Goal: Book appointment/travel/reservation

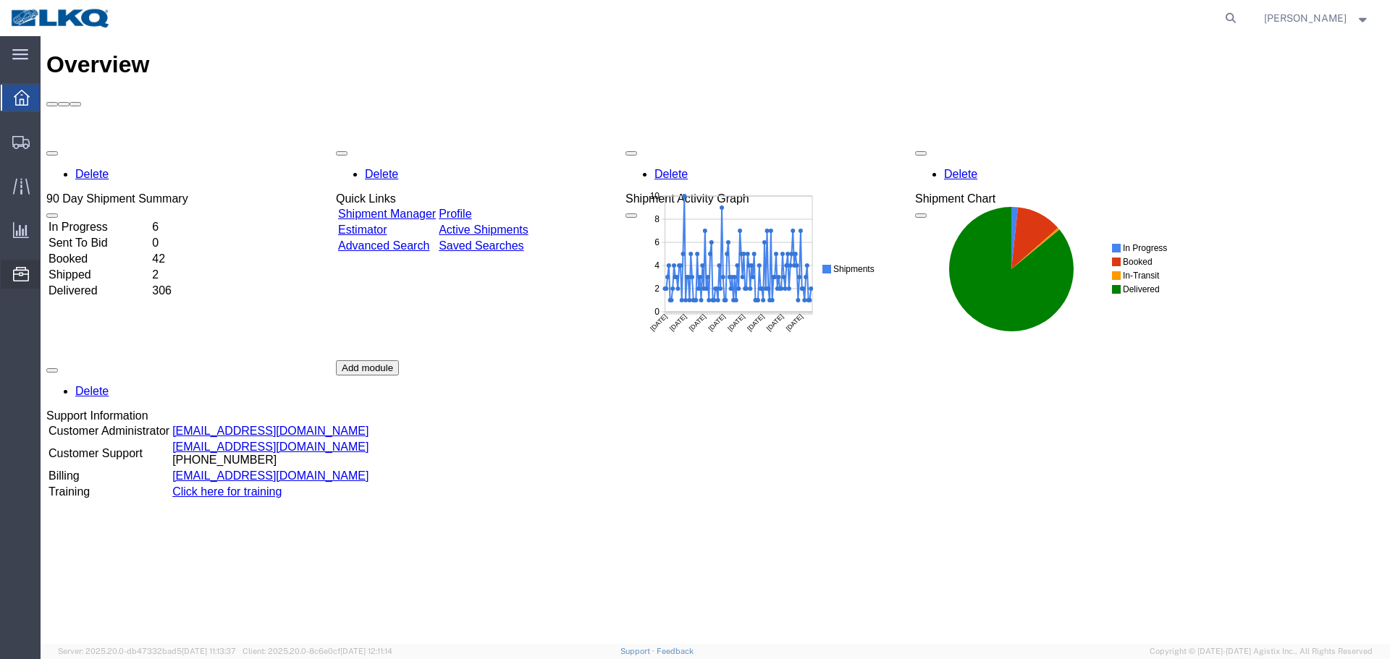
click at [0, 0] on span "Location Appointment" at bounding box center [0, 0] width 0 height 0
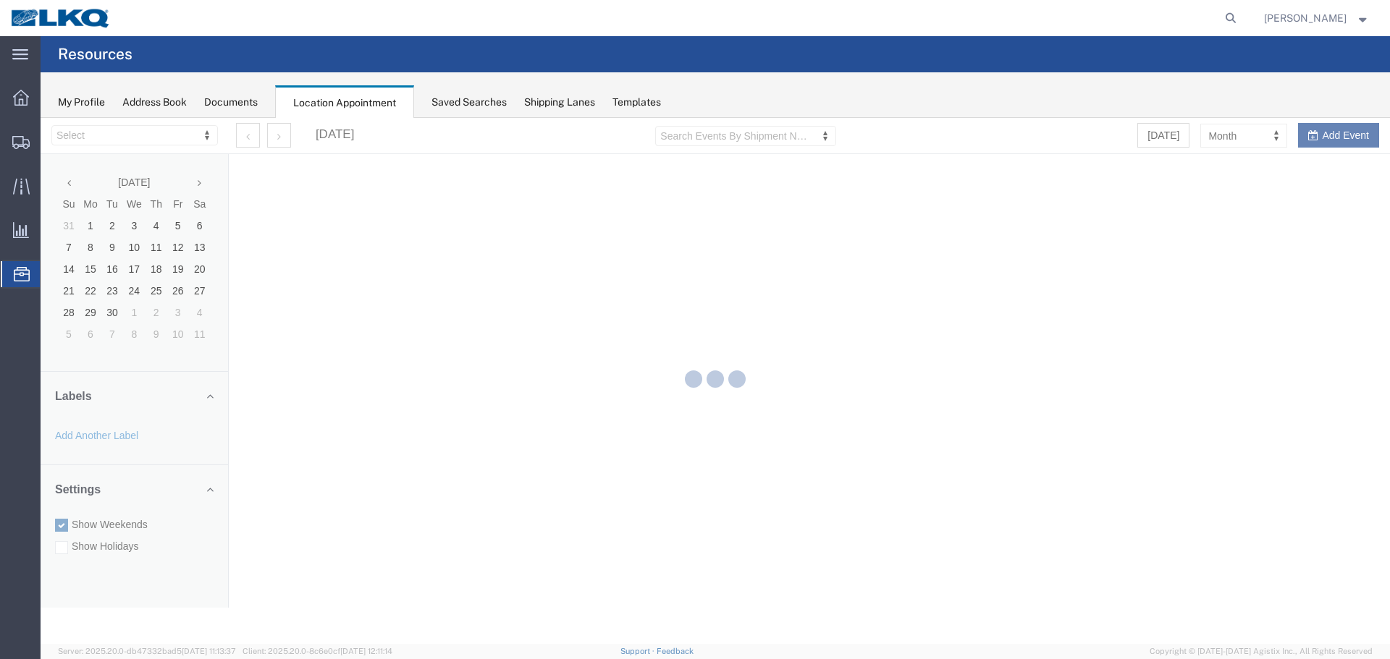
select select "28018"
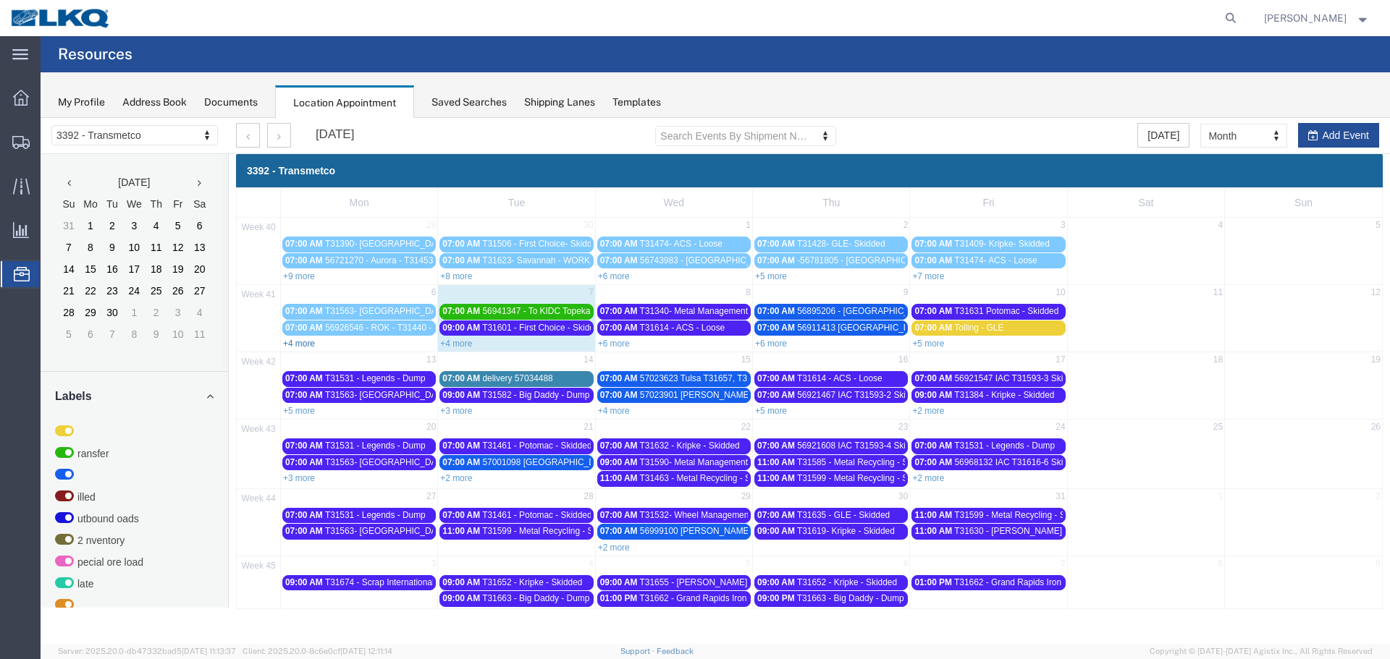
click at [298, 342] on link "+4 more" at bounding box center [299, 344] width 32 height 10
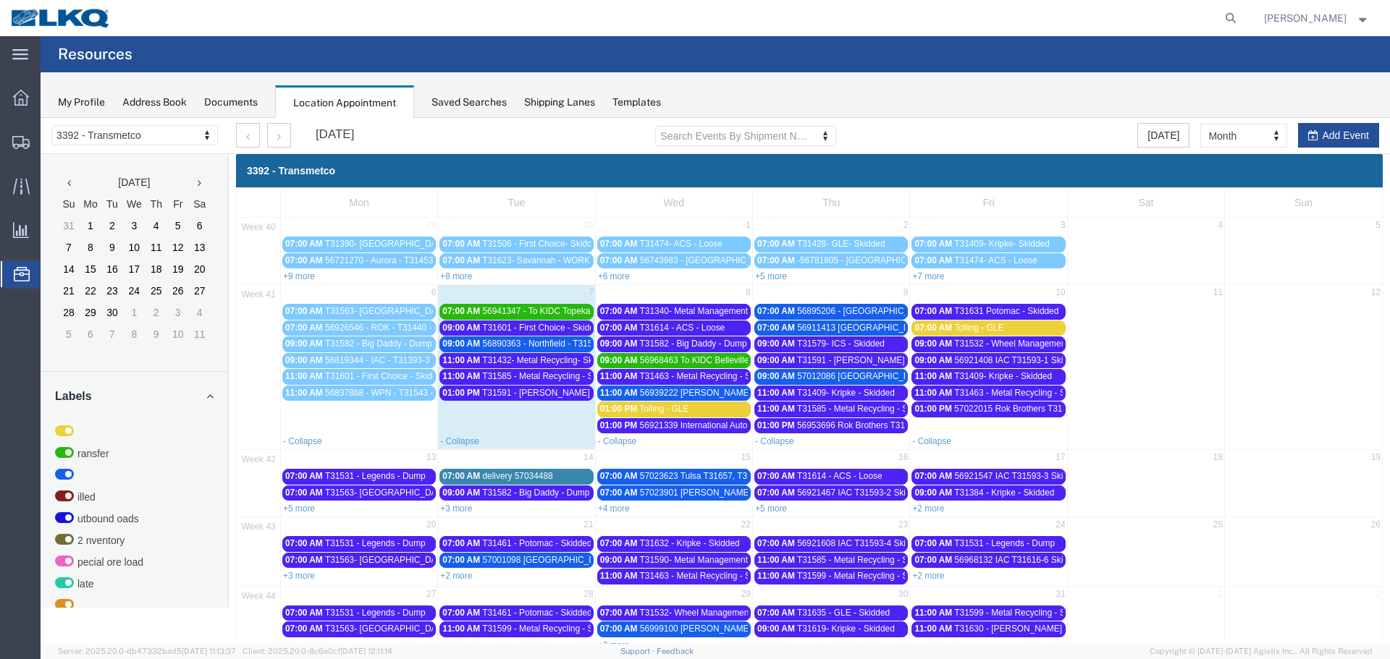
click at [788, 311] on span "07:00 AM" at bounding box center [776, 311] width 38 height 10
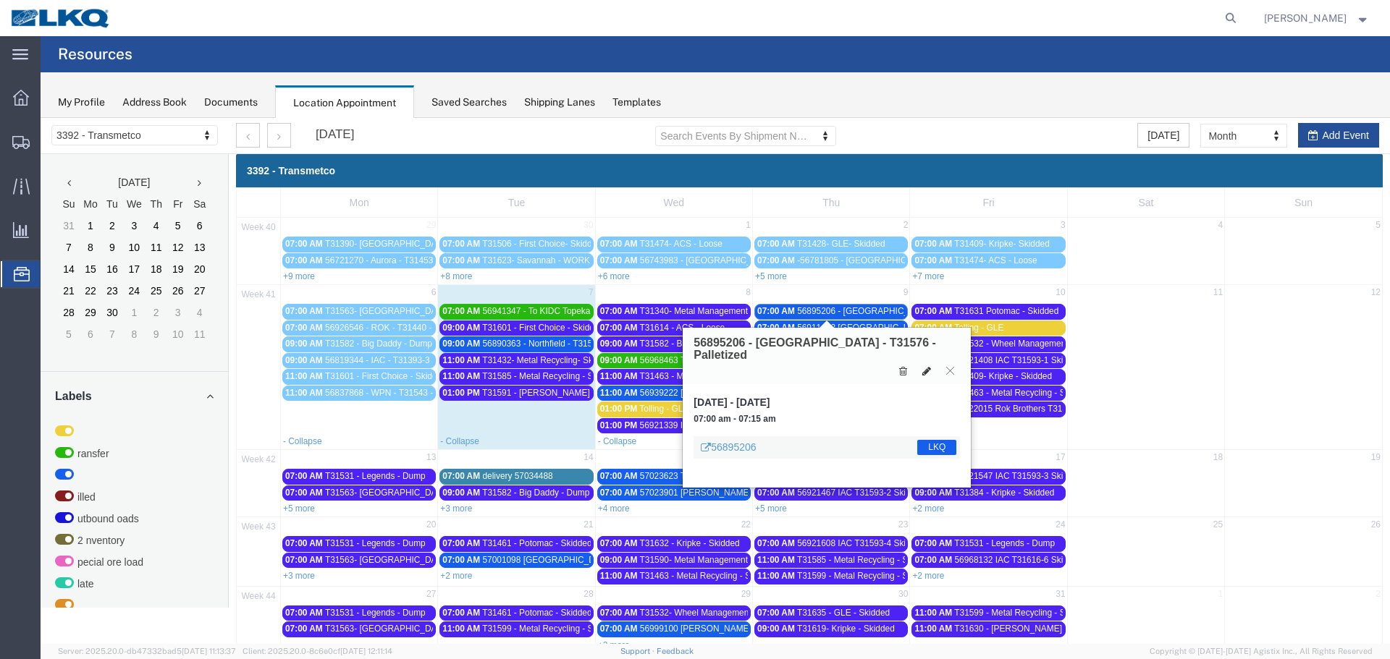
click at [926, 366] on icon at bounding box center [926, 371] width 9 height 10
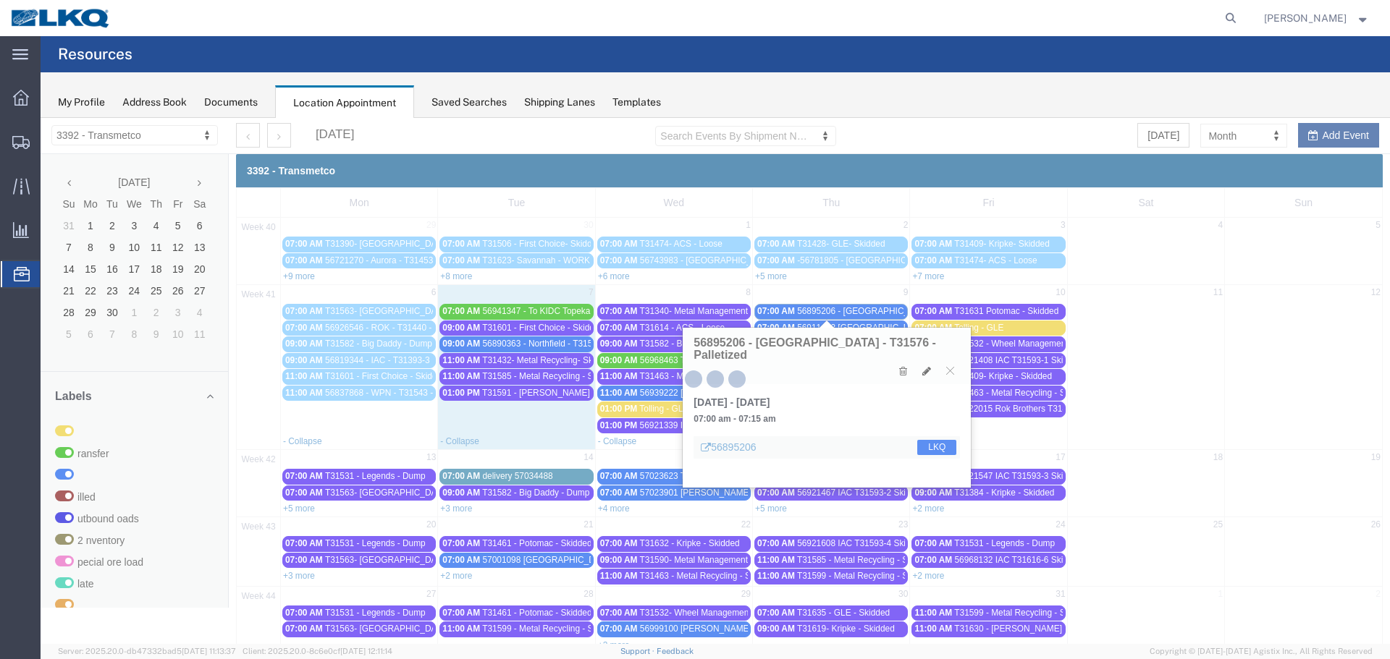
select select "1"
select select "22"
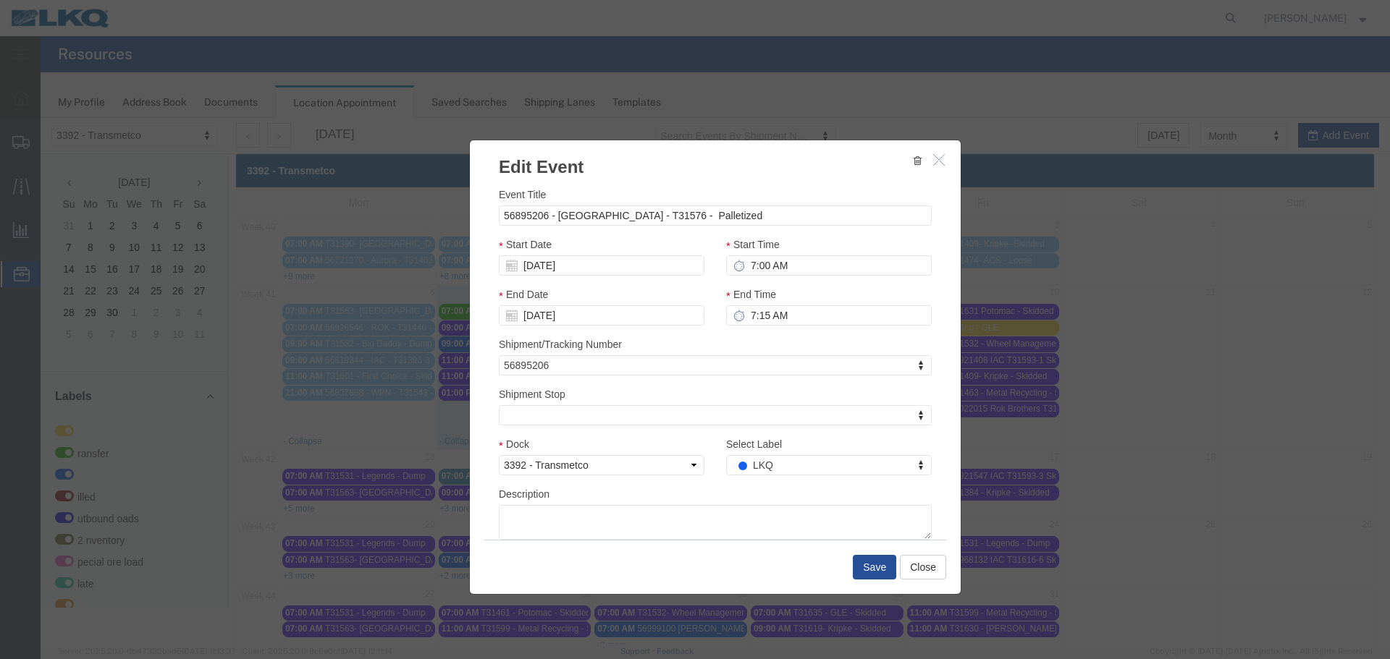
select select
click at [499, 216] on input "56895206 - Casa Grande - T31576 - Palletized" at bounding box center [715, 216] width 433 height 20
click at [500, 219] on input "56895206 - Casa Grande - T31576 - Palletized" at bounding box center [715, 216] width 433 height 20
type input "8 transfer pallets 56895206 - Casa Grande - T31576 - Palletized"
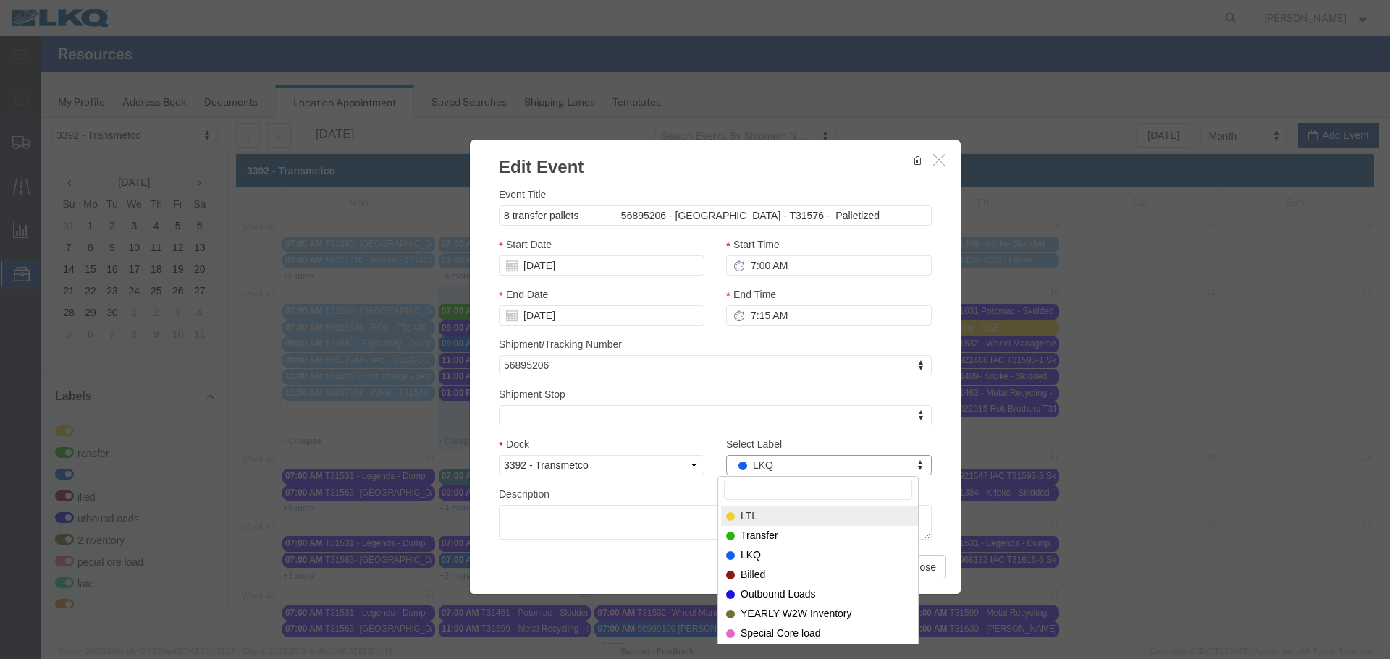
select select "25"
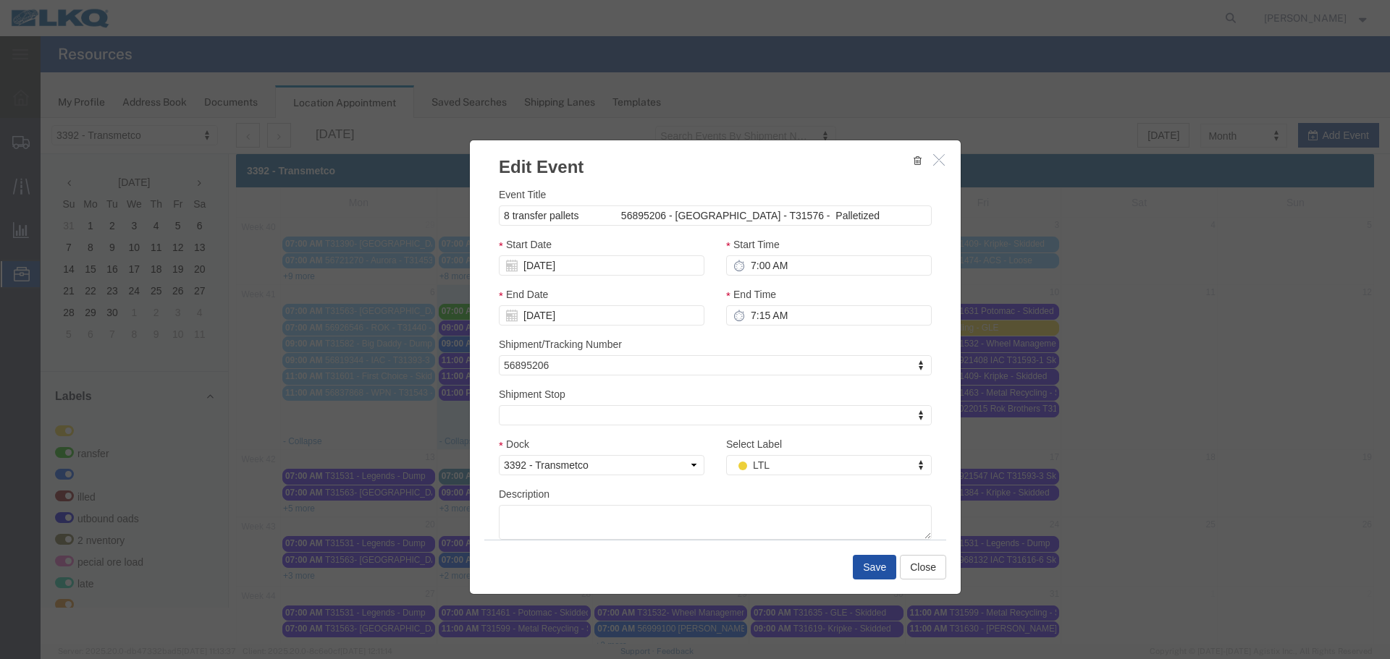
click at [862, 570] on button "Save" at bounding box center [874, 567] width 43 height 25
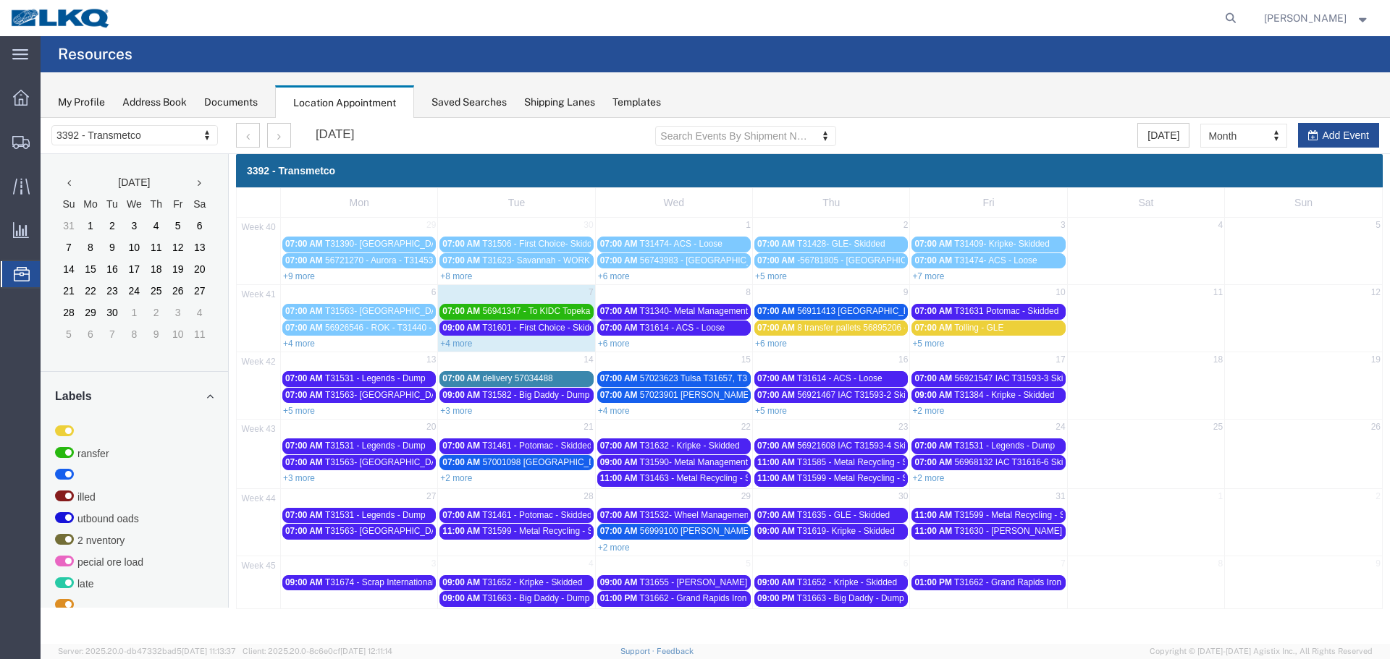
click at [797, 326] on span "8 transfer pallets 56895206 - Casa Grande - T31576 - Palletized" at bounding box center [938, 328] width 283 height 10
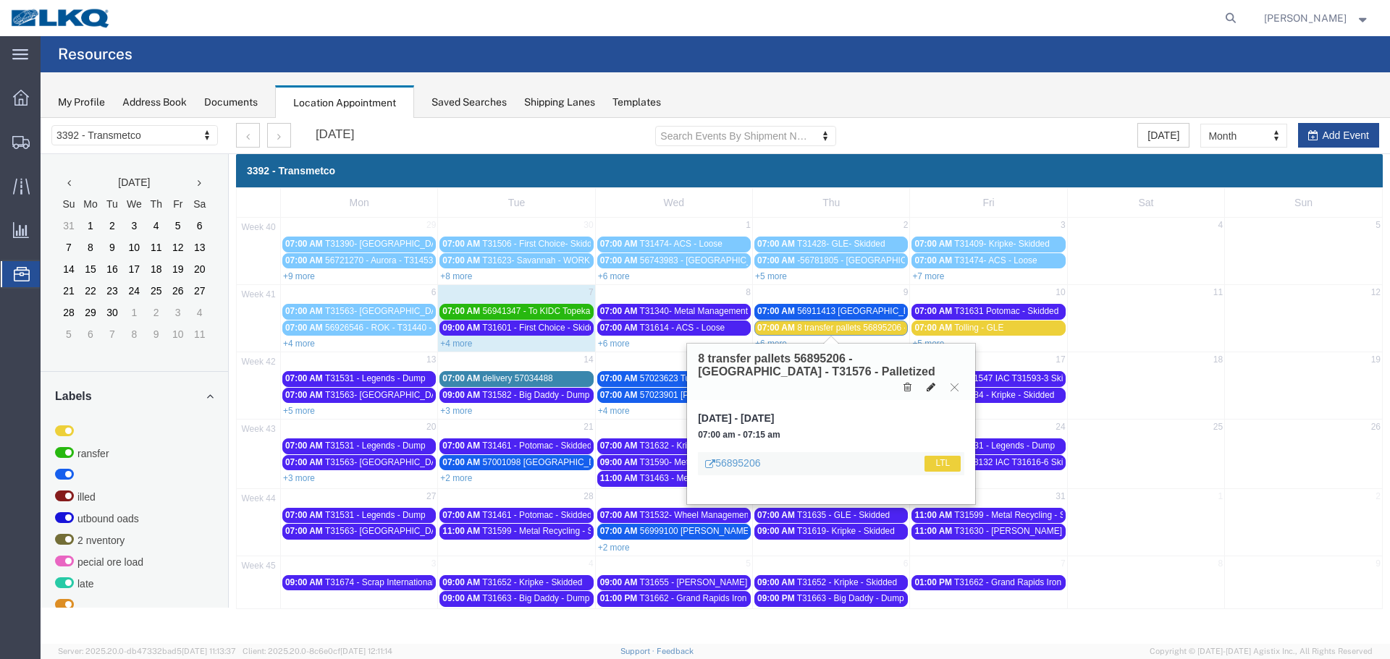
click at [930, 389] on icon at bounding box center [931, 387] width 9 height 10
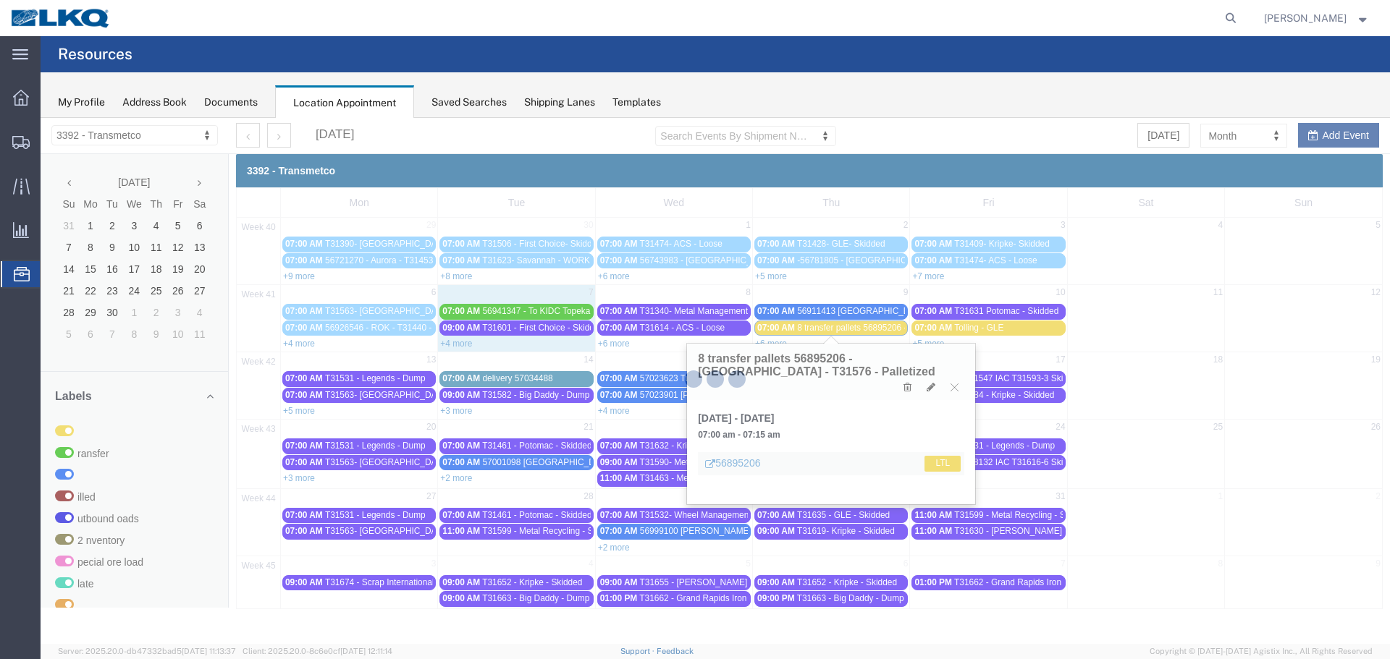
select select "100"
select select "1"
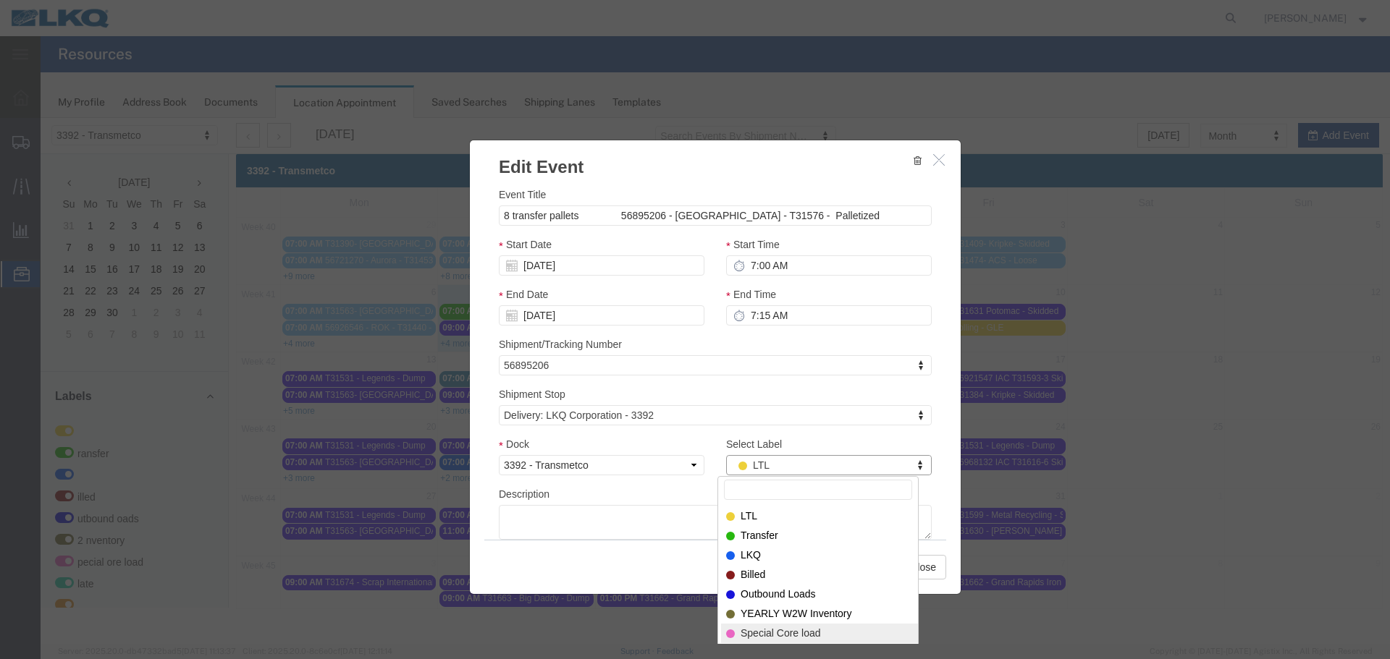
select select "81"
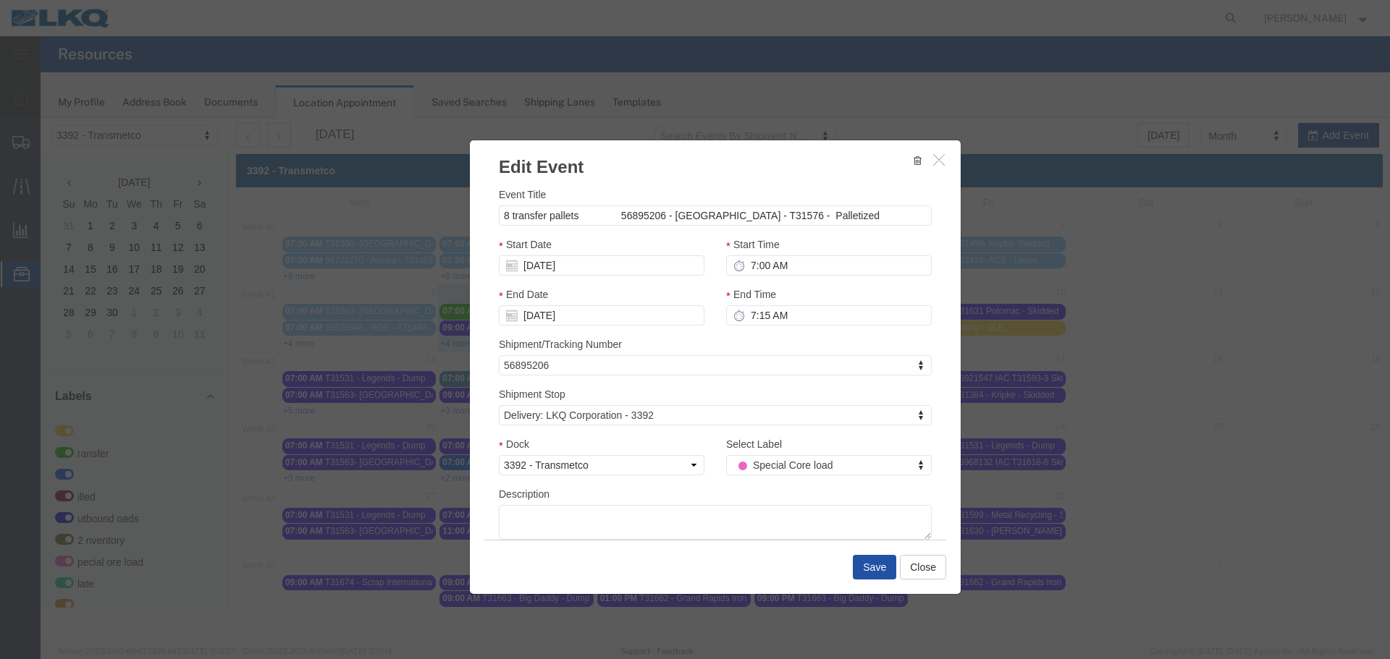
click at [875, 568] on button "Save" at bounding box center [874, 567] width 43 height 25
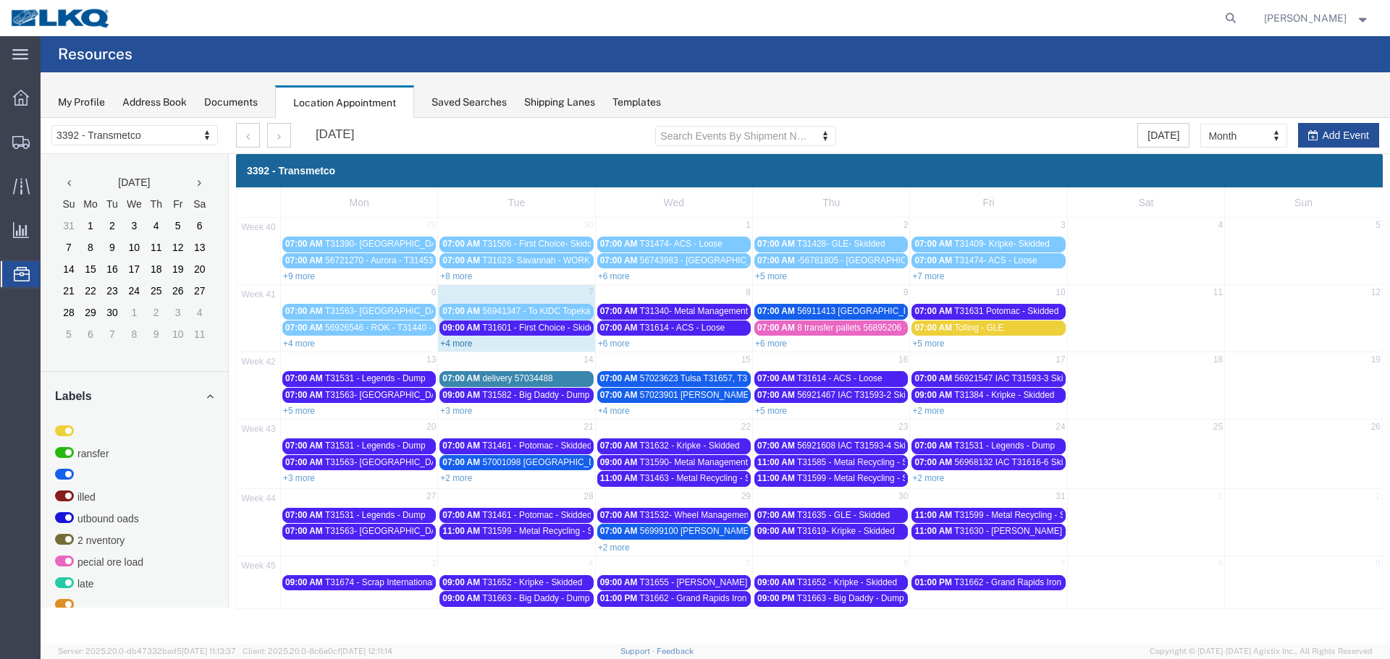
click at [452, 344] on link "+4 more" at bounding box center [456, 344] width 32 height 10
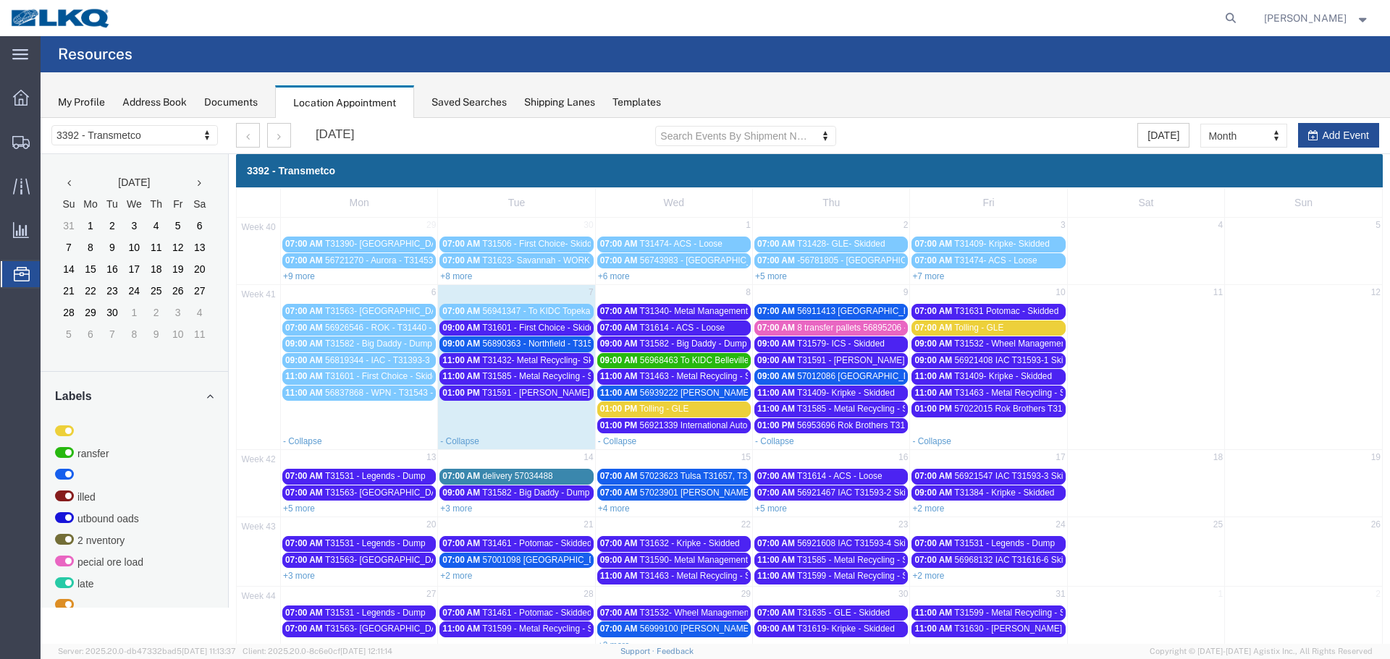
click at [530, 391] on span "T31591 - Pauls / Rochester - Dump" at bounding box center [599, 393] width 235 height 10
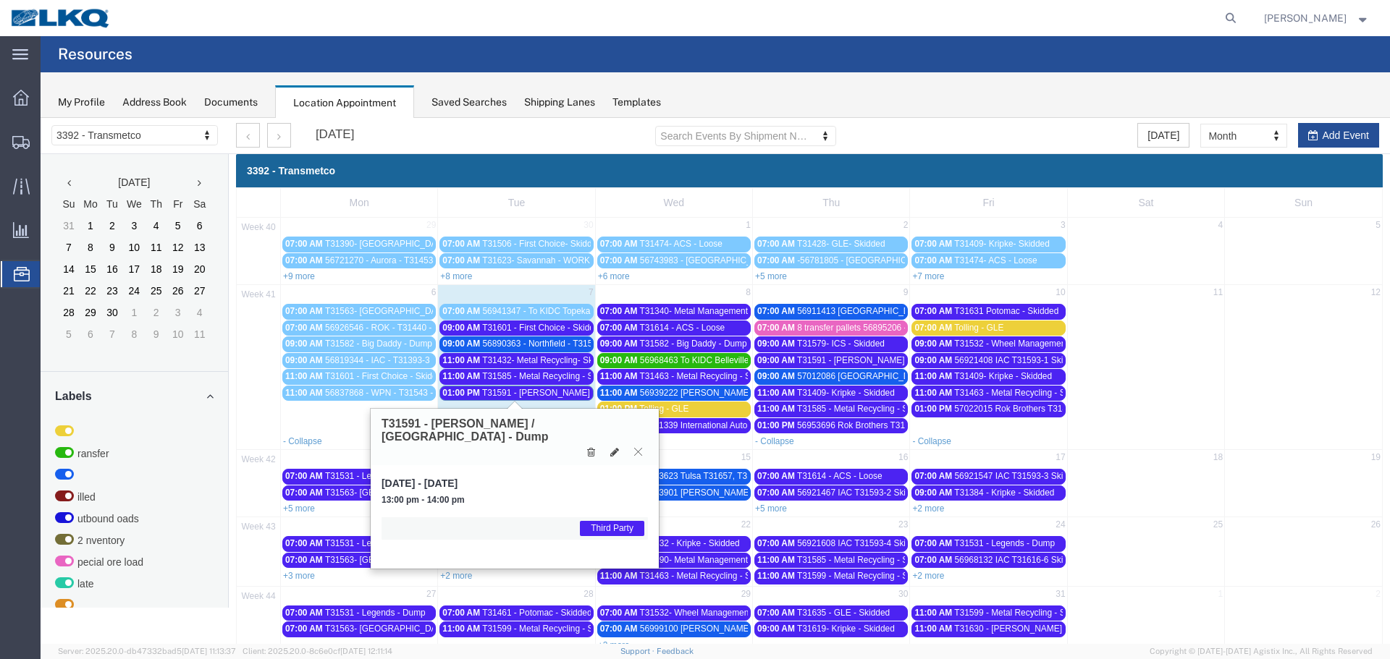
click at [639, 447] on icon at bounding box center [638, 451] width 8 height 9
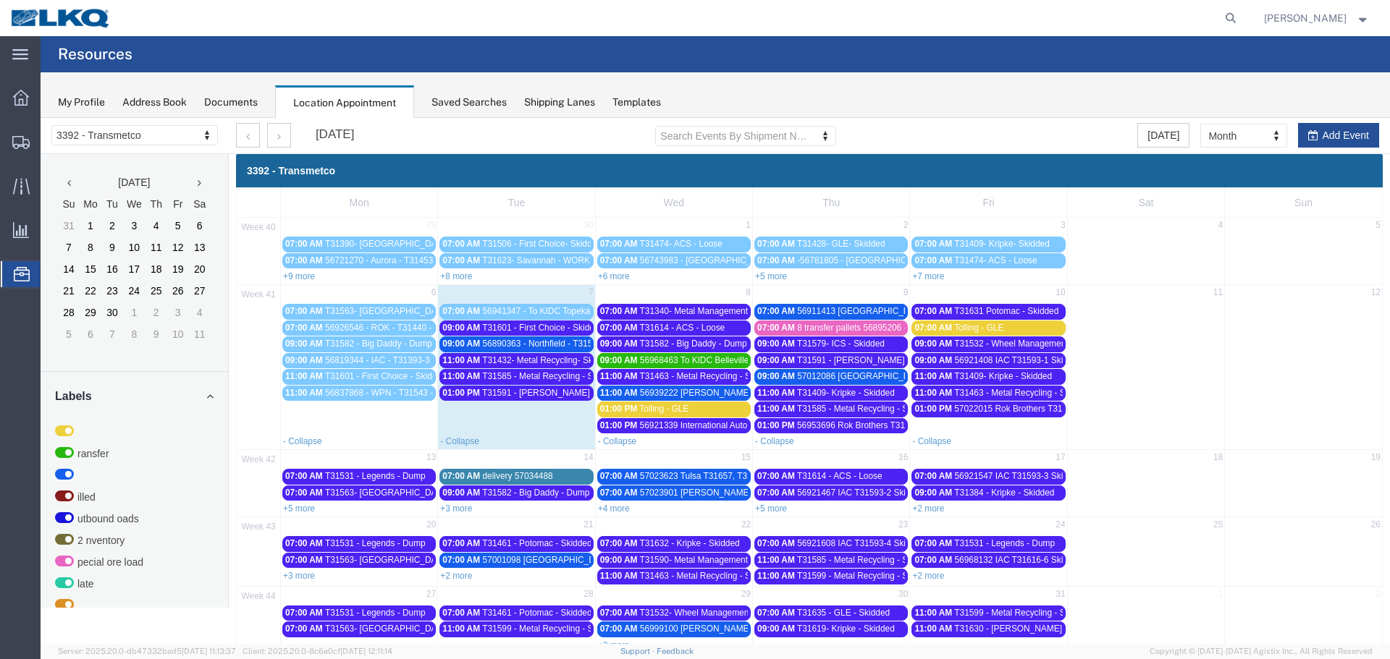
click at [836, 377] on span "57012086 North Las Vegas T31637 Skidded - ***work in per Ryan***" at bounding box center [950, 376] width 307 height 10
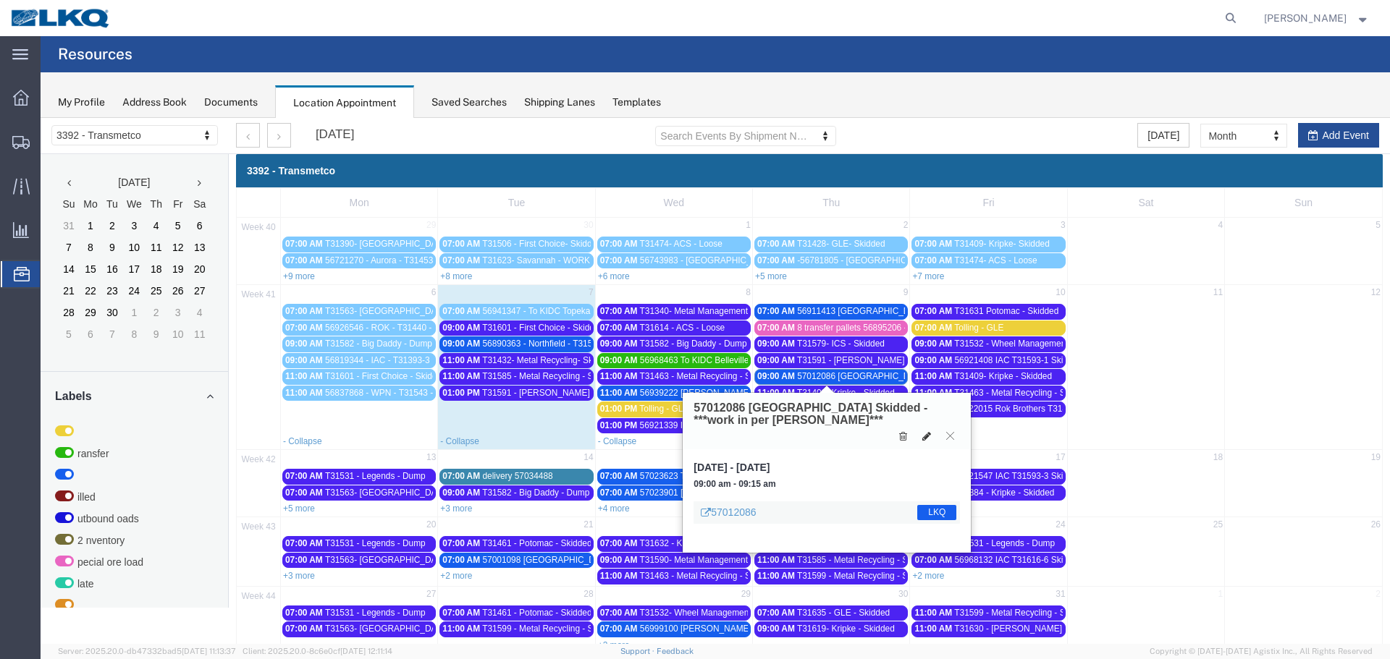
click at [923, 439] on icon at bounding box center [926, 436] width 9 height 10
select select "100"
select select "1"
select select "22"
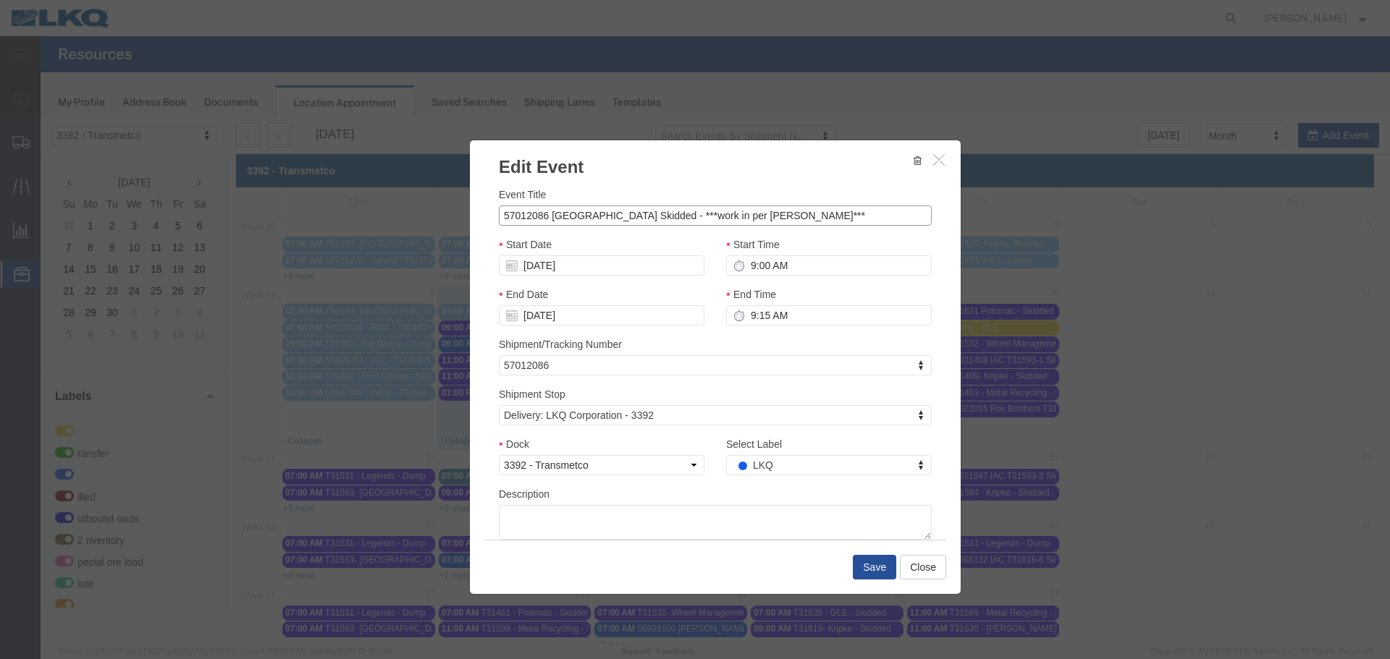
drag, startPoint x: 498, startPoint y: 216, endPoint x: 533, endPoint y: 211, distance: 35.0
click at [499, 216] on input "57012086 North Las Vegas T31637 Skidded - ***work in per Ryan***" at bounding box center [715, 216] width 433 height 20
type input "4 transfer pallets 57012086 North Las Vegas T31637 Skidded - ***work in per Rya…"
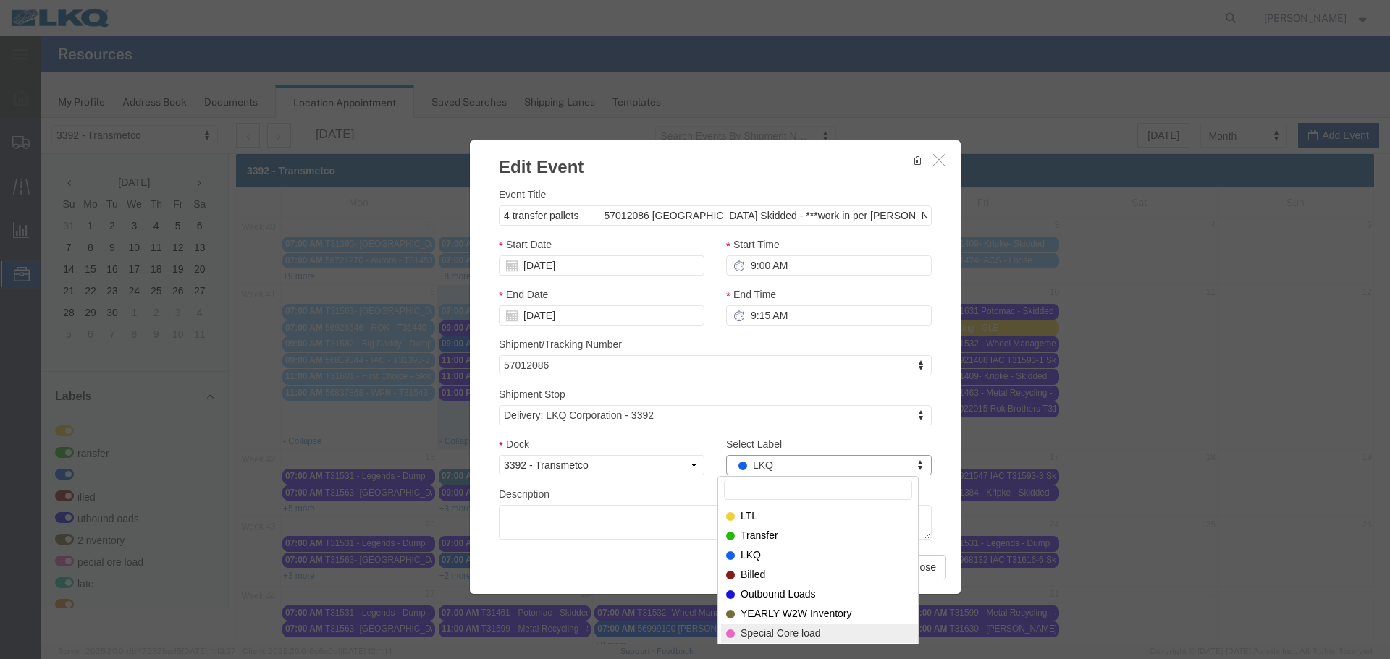
select select "81"
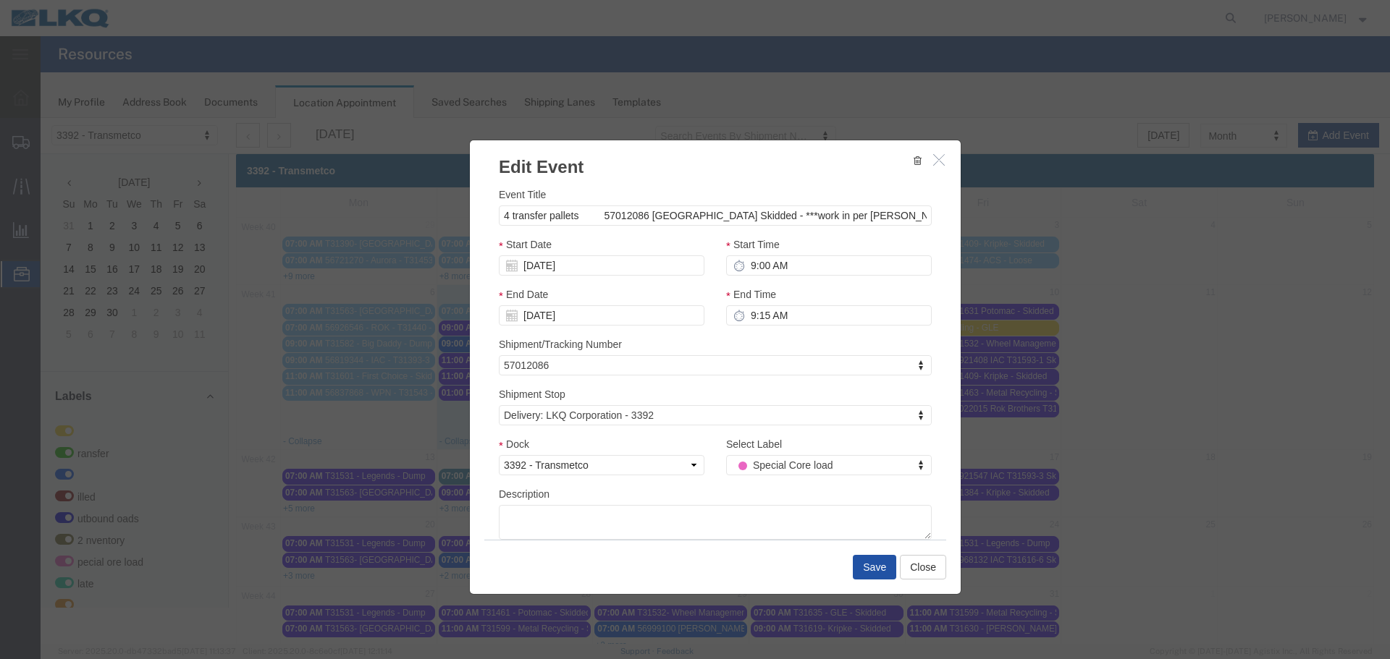
click at [865, 569] on button "Save" at bounding box center [874, 567] width 43 height 25
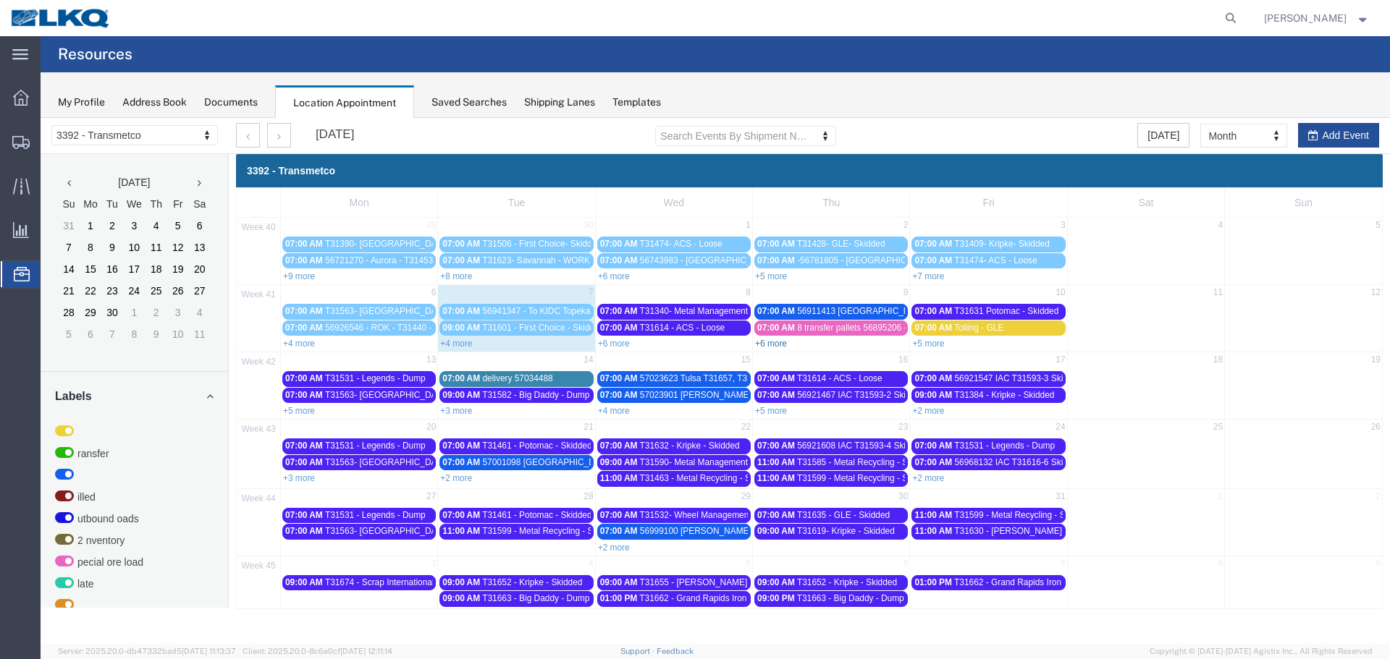
click at [777, 345] on link "+6 more" at bounding box center [771, 344] width 32 height 10
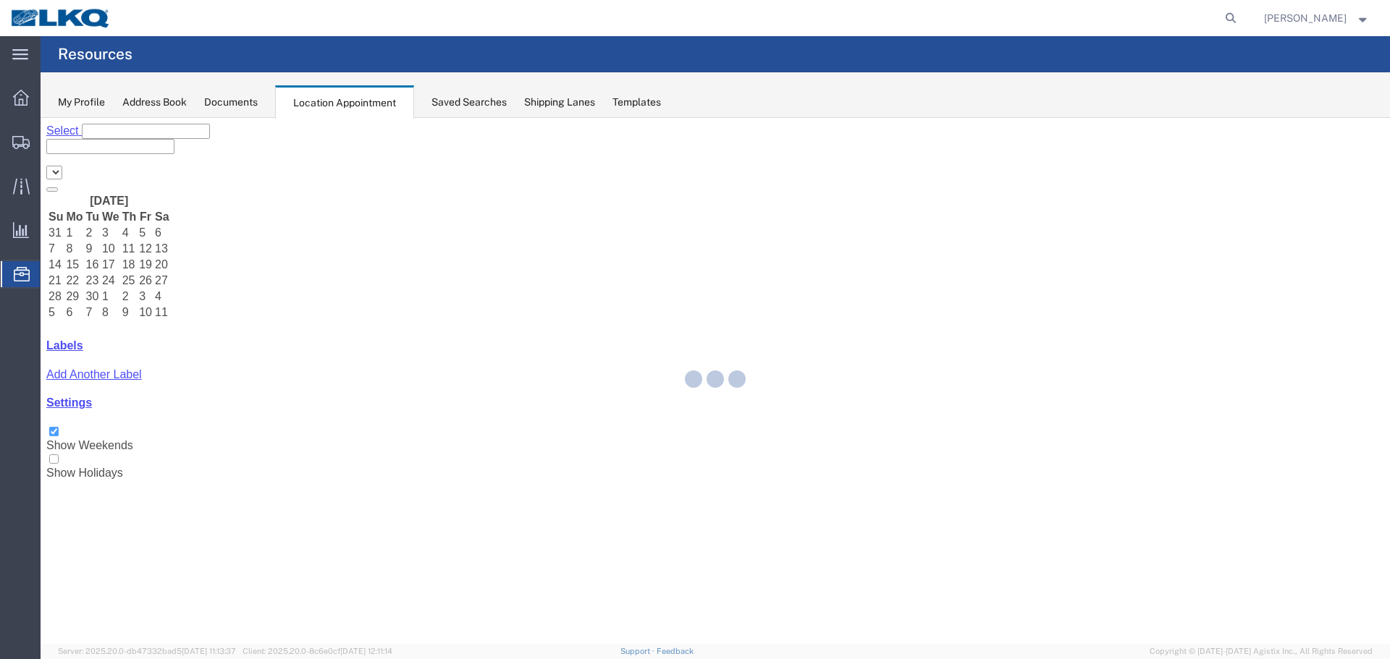
select select "28018"
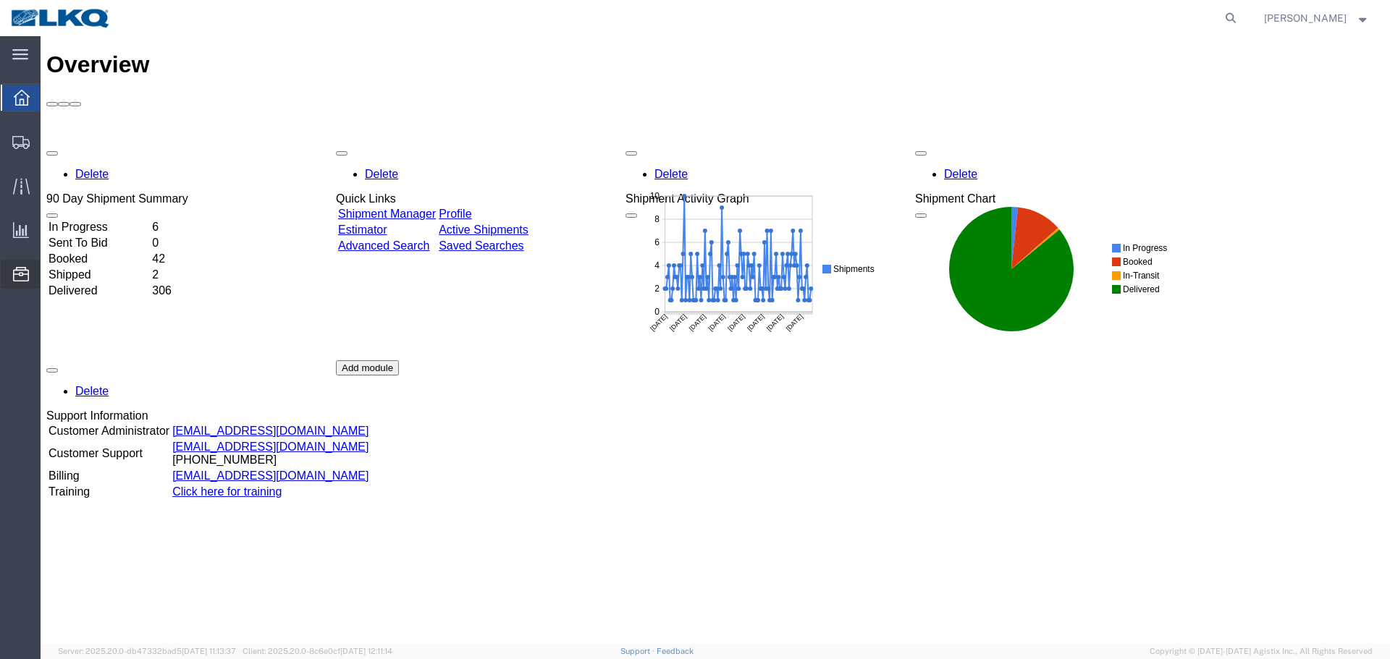
click at [0, 0] on span "Location Appointment" at bounding box center [0, 0] width 0 height 0
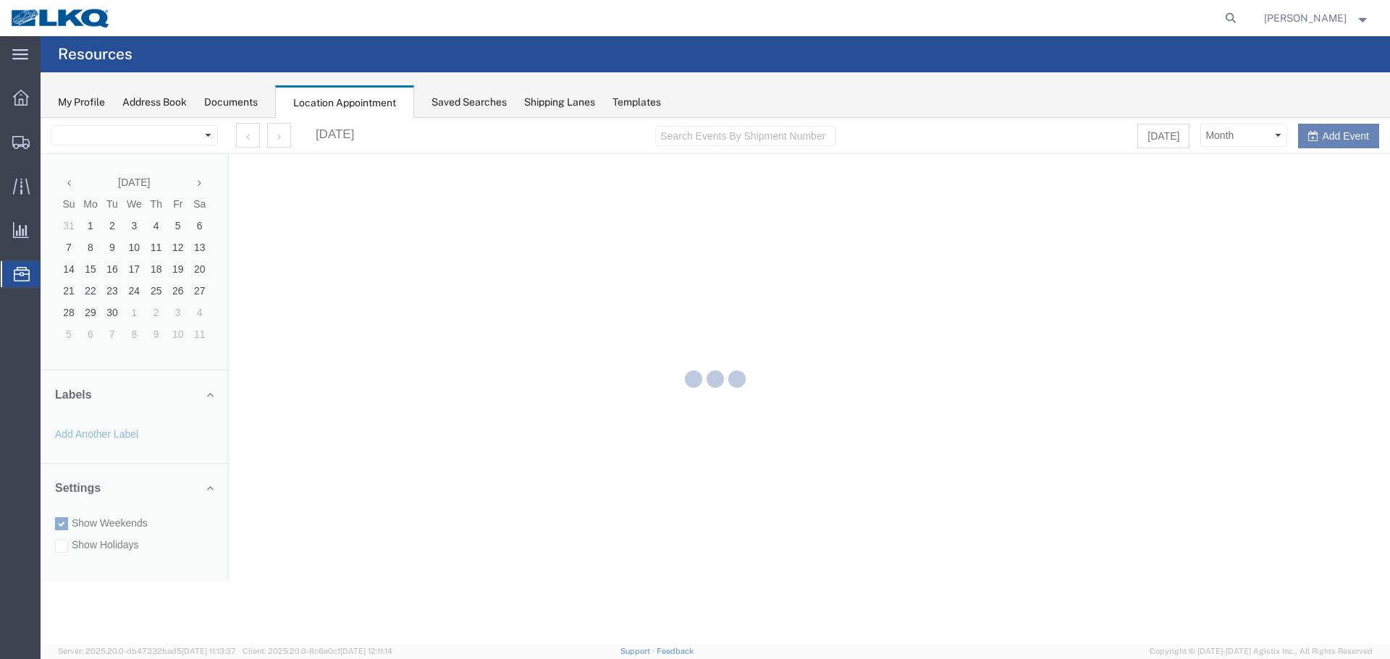
select select "28018"
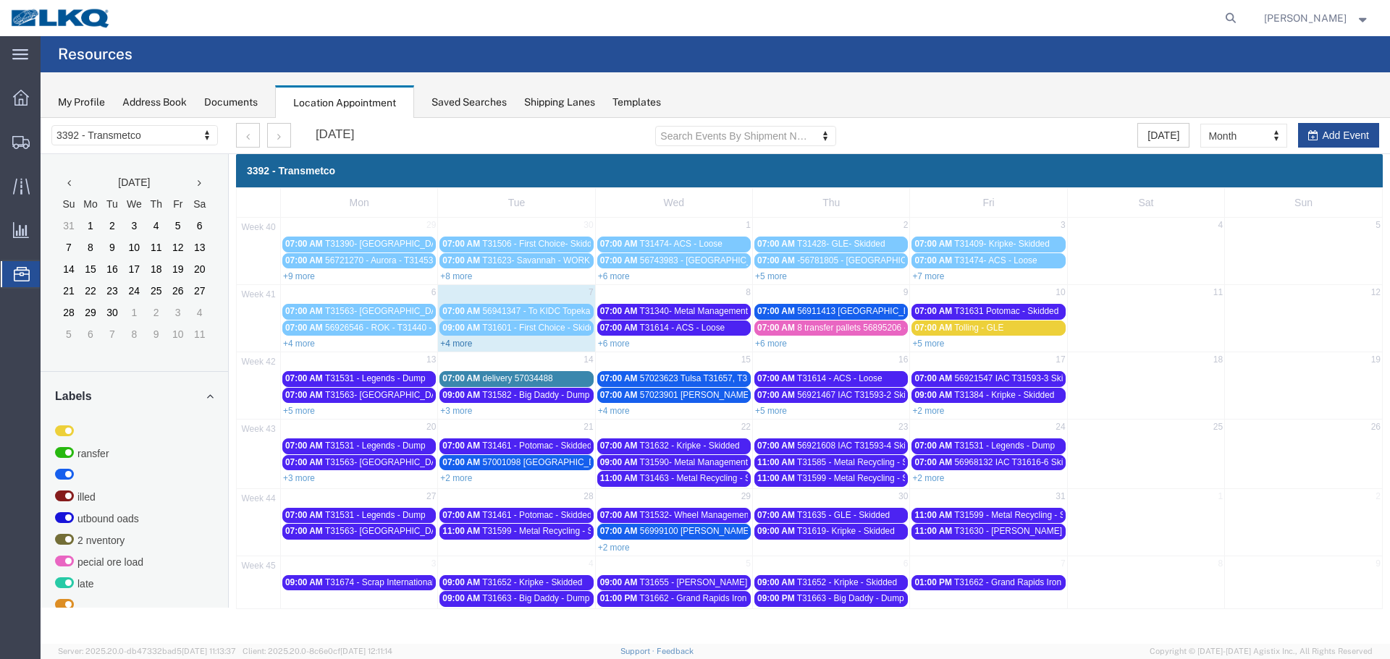
click at [460, 345] on link "+4 more" at bounding box center [456, 344] width 32 height 10
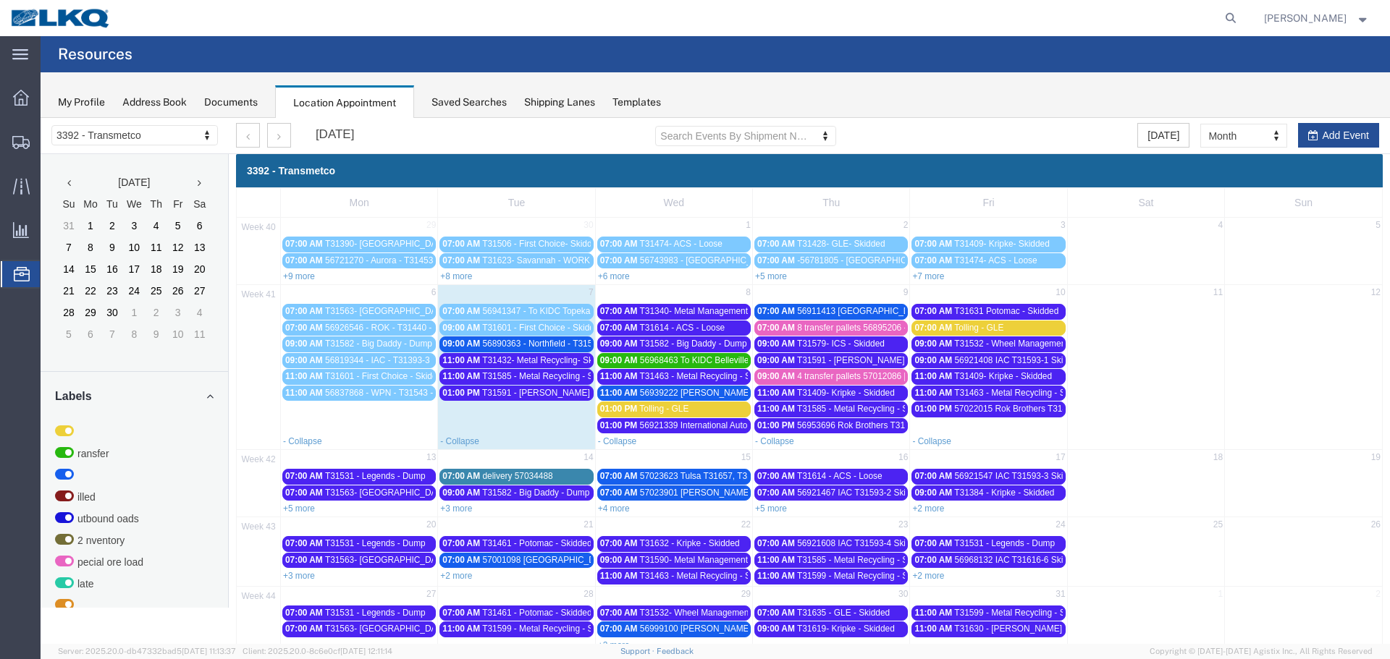
click at [548, 343] on span "56890363 - Northfield - T31569 - Palletized" at bounding box center [564, 344] width 164 height 10
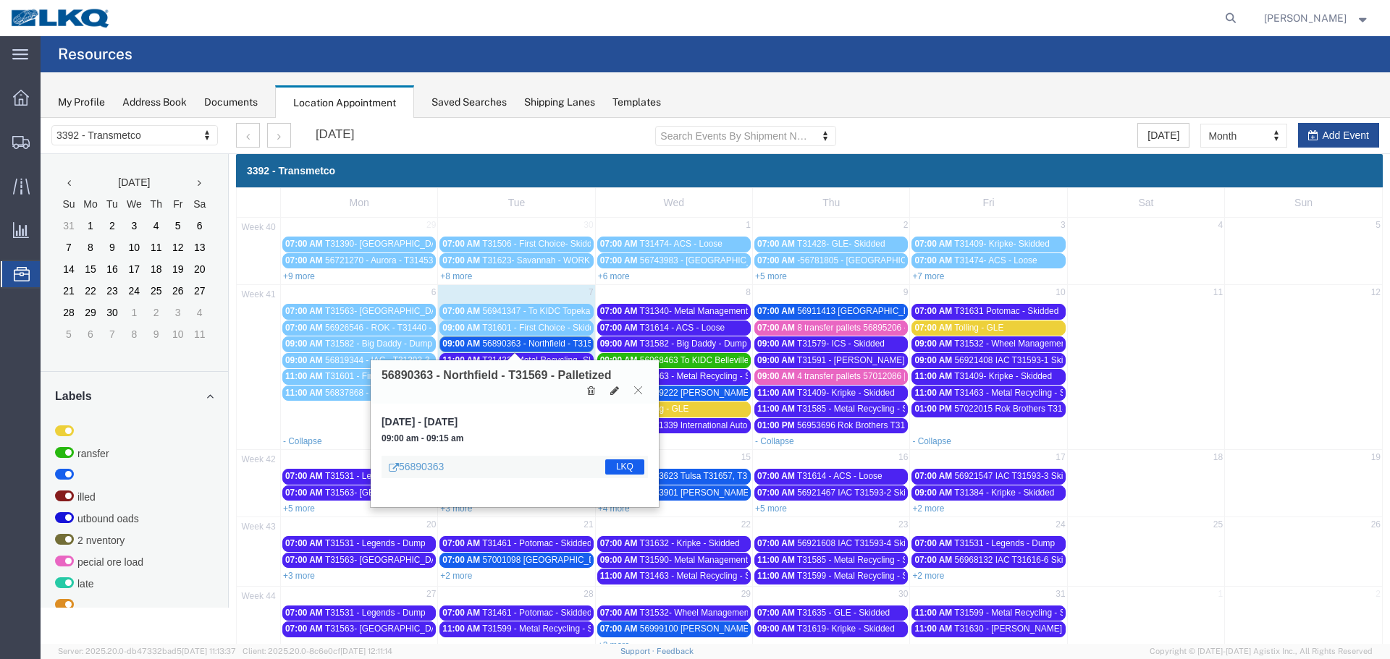
click at [637, 392] on icon at bounding box center [638, 390] width 8 height 9
